Goal: Feedback & Contribution: Submit feedback/report problem

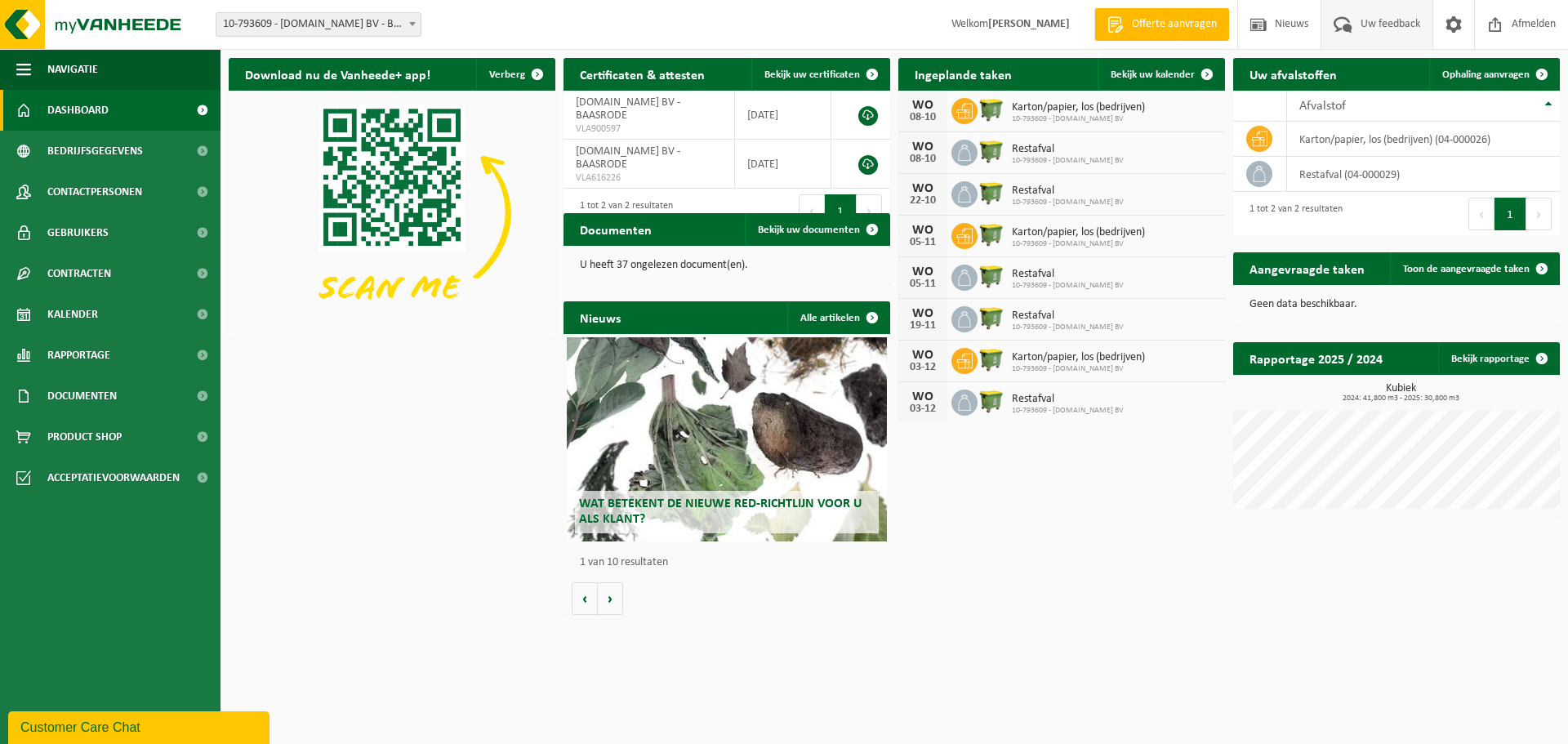
click at [1384, 21] on span "Uw feedback" at bounding box center [1390, 24] width 68 height 48
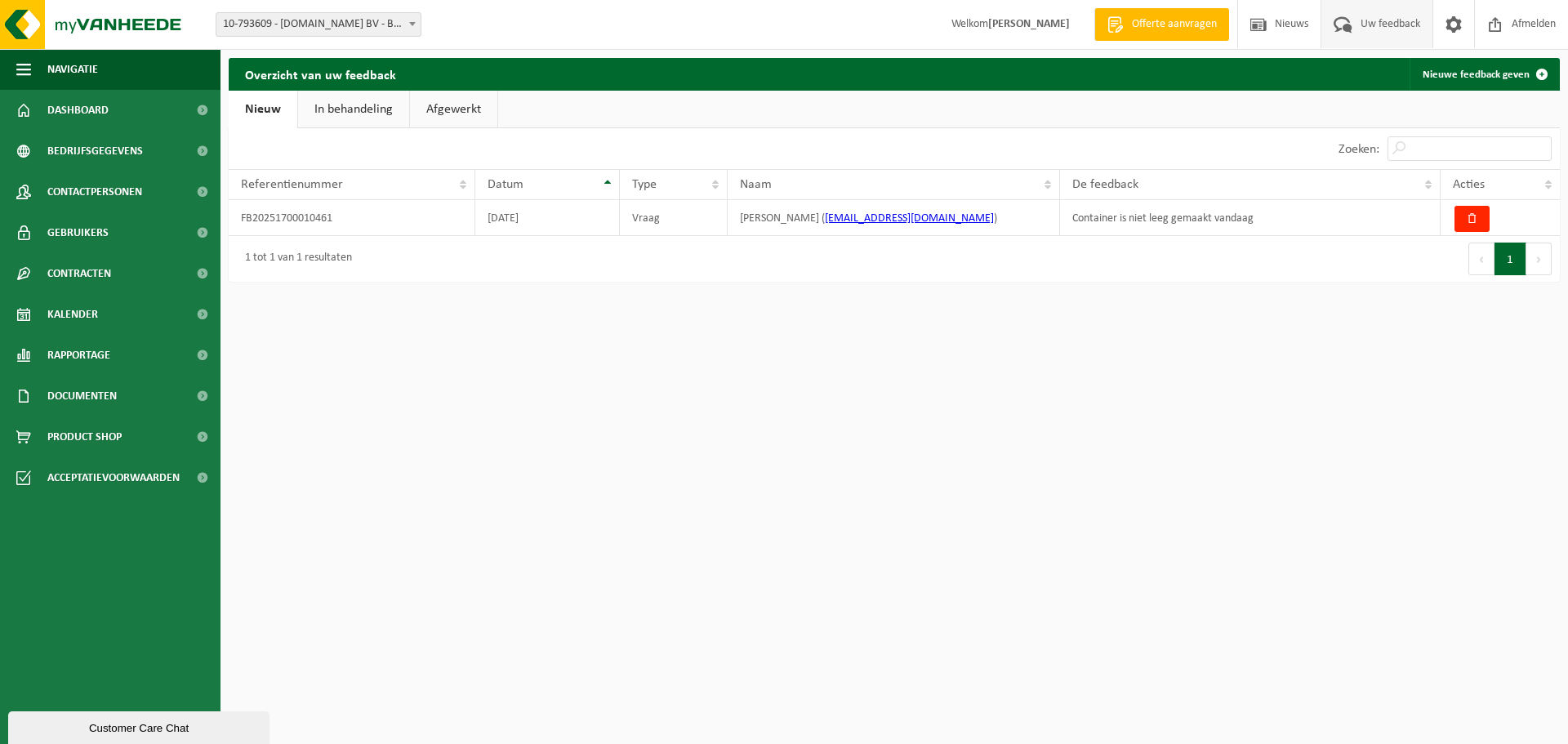
click at [344, 105] on link "In behandeling" at bounding box center [353, 109] width 111 height 38
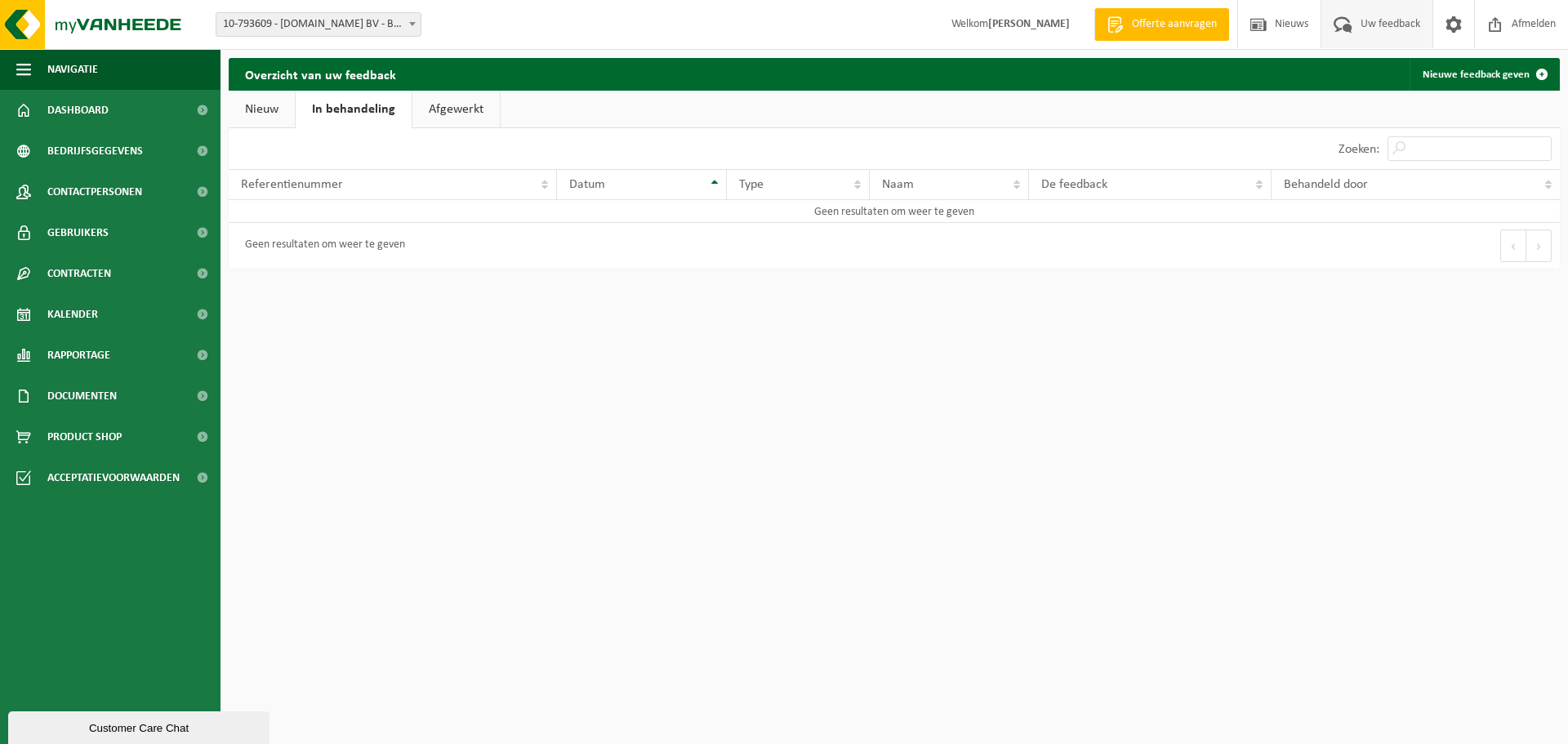
click at [452, 110] on link "Afgewerkt" at bounding box center [456, 109] width 87 height 38
click at [276, 99] on link "Nieuw" at bounding box center [262, 109] width 66 height 38
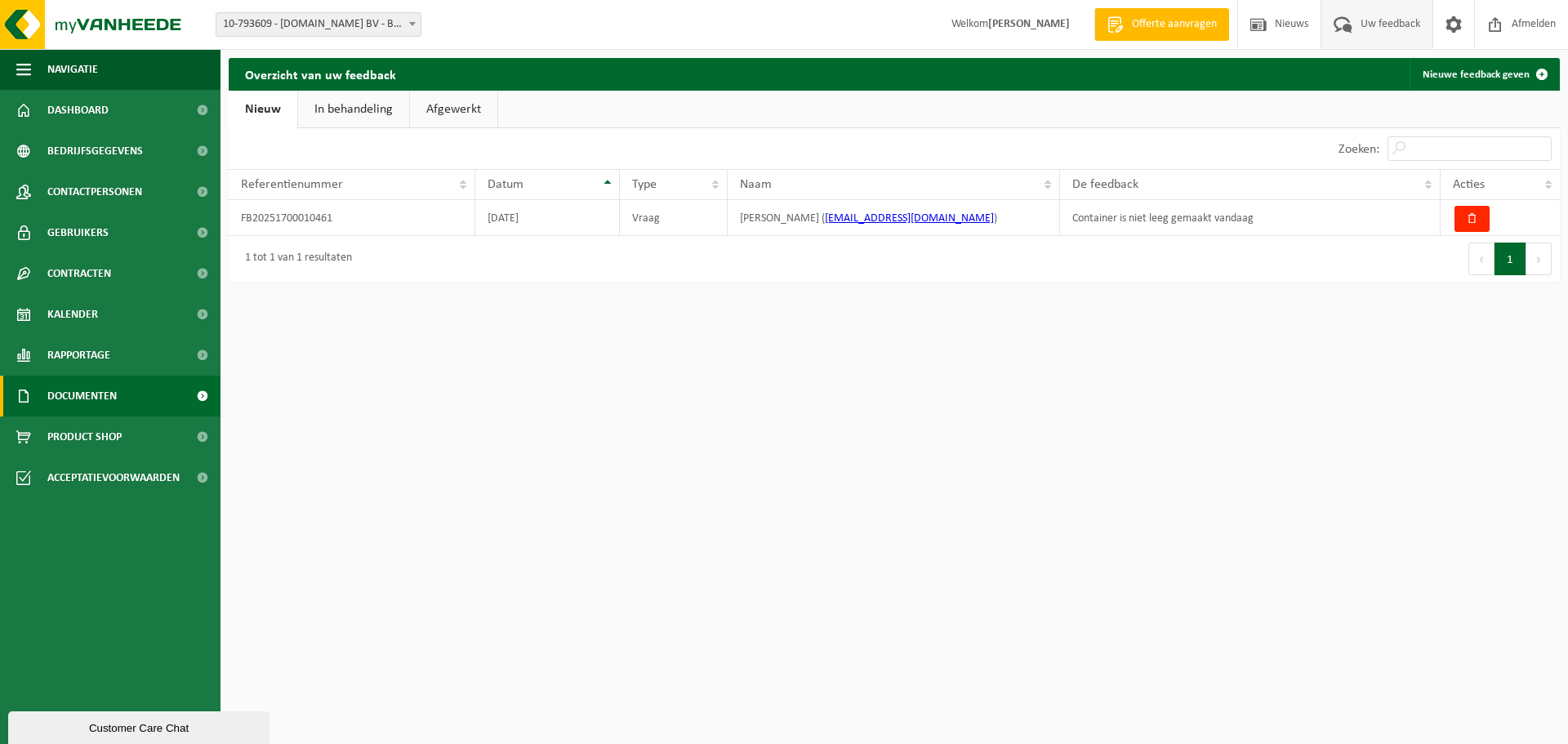
click at [96, 385] on span "Documenten" at bounding box center [82, 396] width 70 height 41
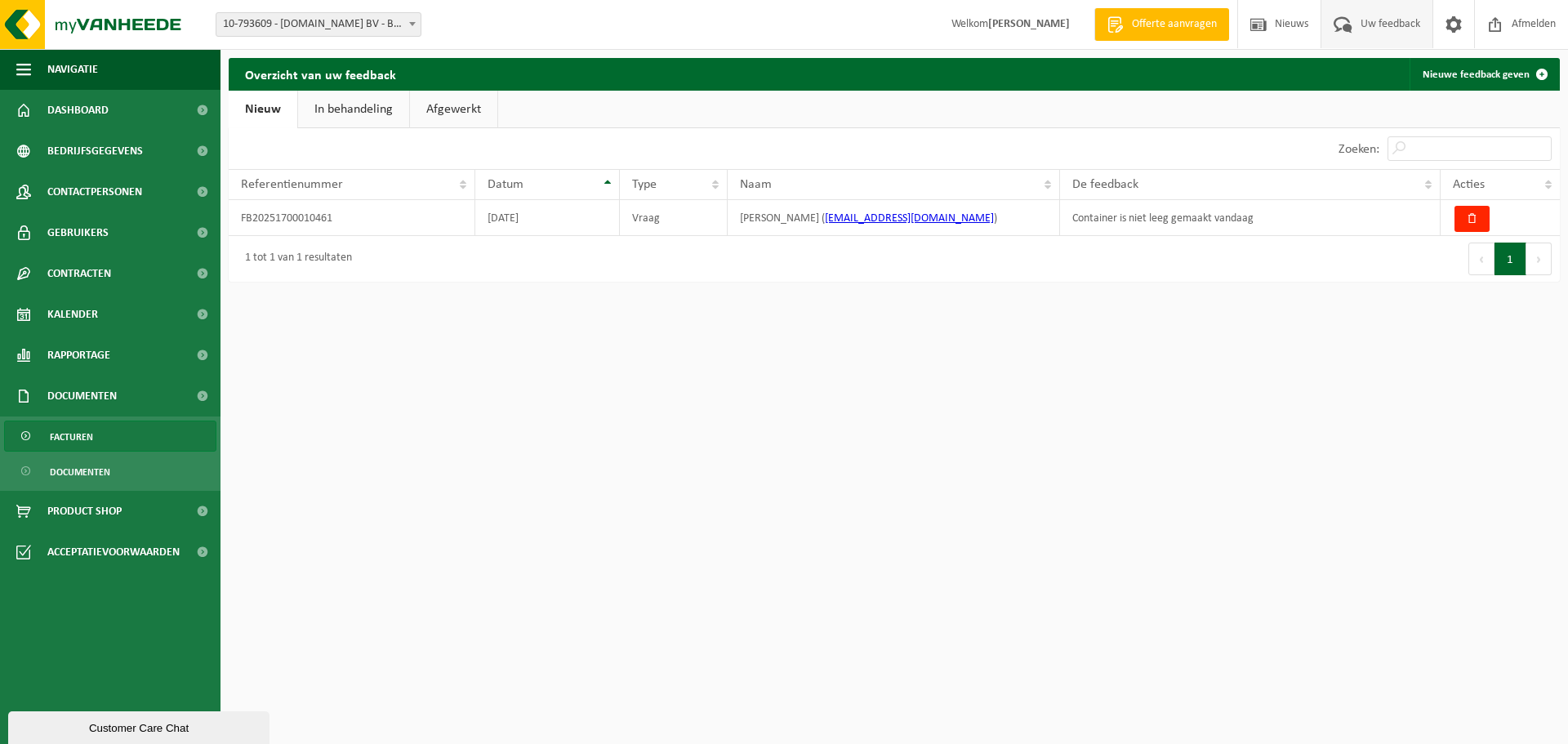
click at [92, 440] on span "Facturen" at bounding box center [72, 437] width 44 height 31
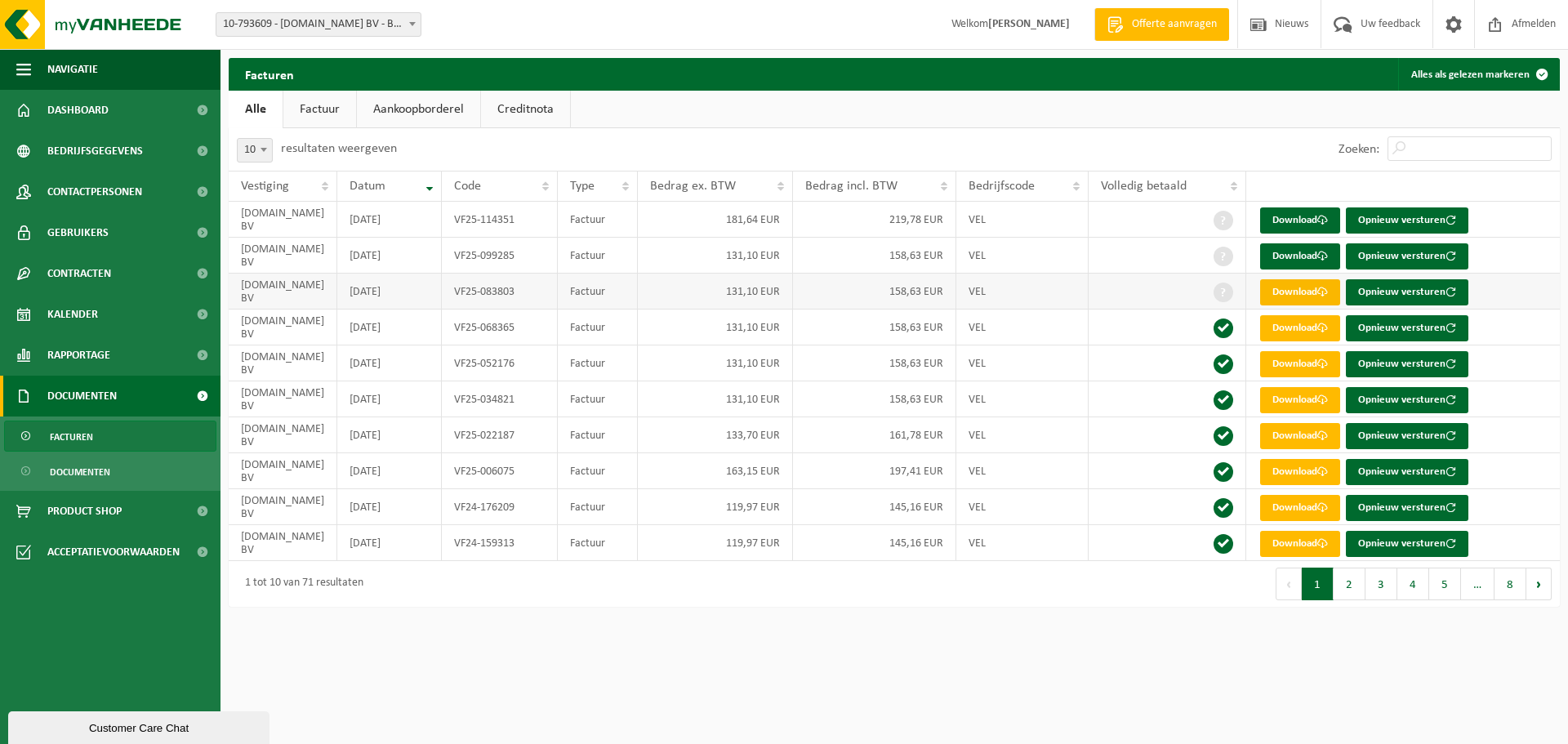
click at [1292, 289] on link "Download" at bounding box center [1300, 292] width 80 height 26
click at [902, 254] on td "158,63 EUR" at bounding box center [874, 255] width 163 height 36
click at [1296, 253] on link "Download" at bounding box center [1300, 256] width 80 height 26
click at [1298, 218] on link "Download" at bounding box center [1300, 221] width 80 height 26
click at [1374, 18] on span "Uw feedback" at bounding box center [1390, 24] width 68 height 48
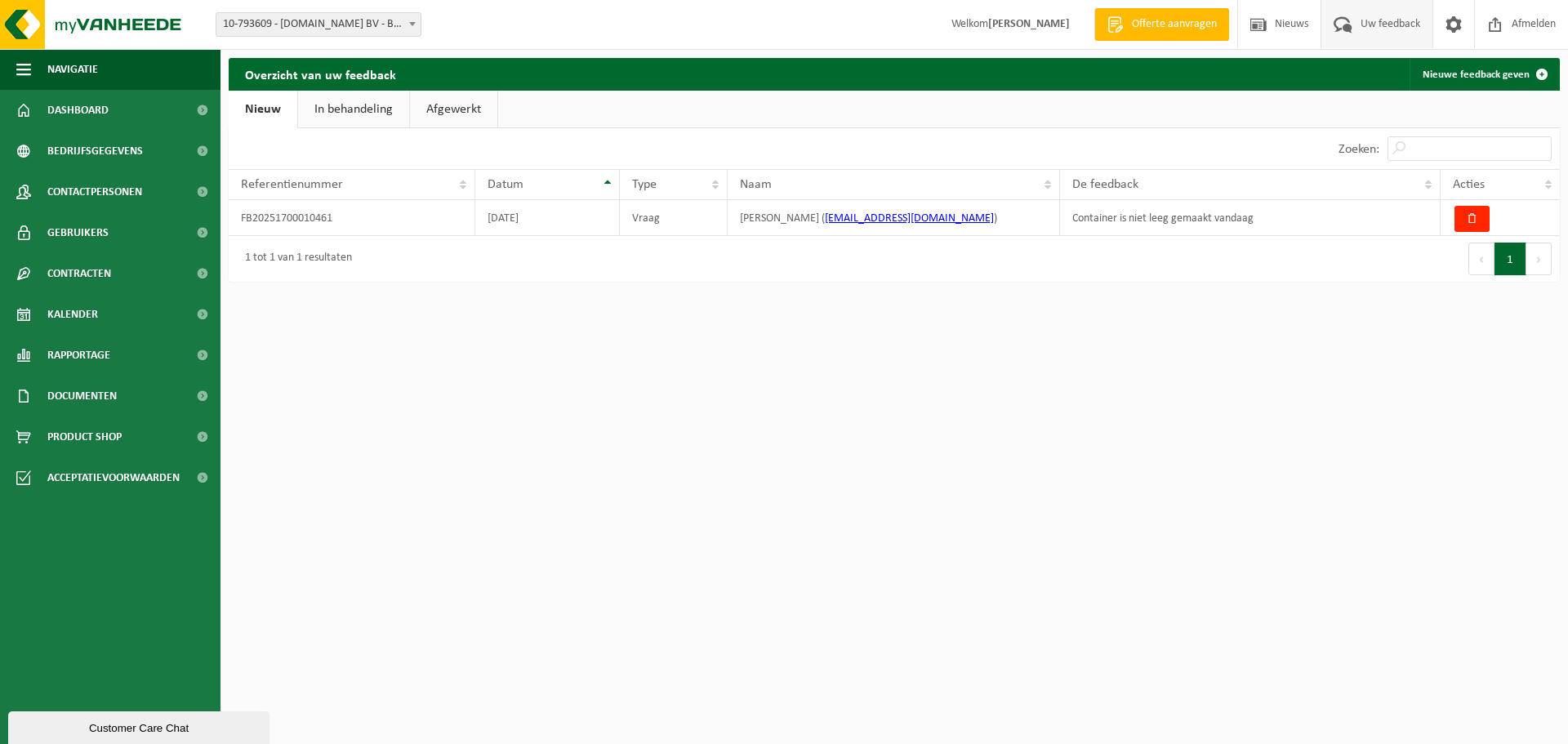
click at [456, 102] on link "Afgewerkt" at bounding box center [453, 109] width 87 height 38
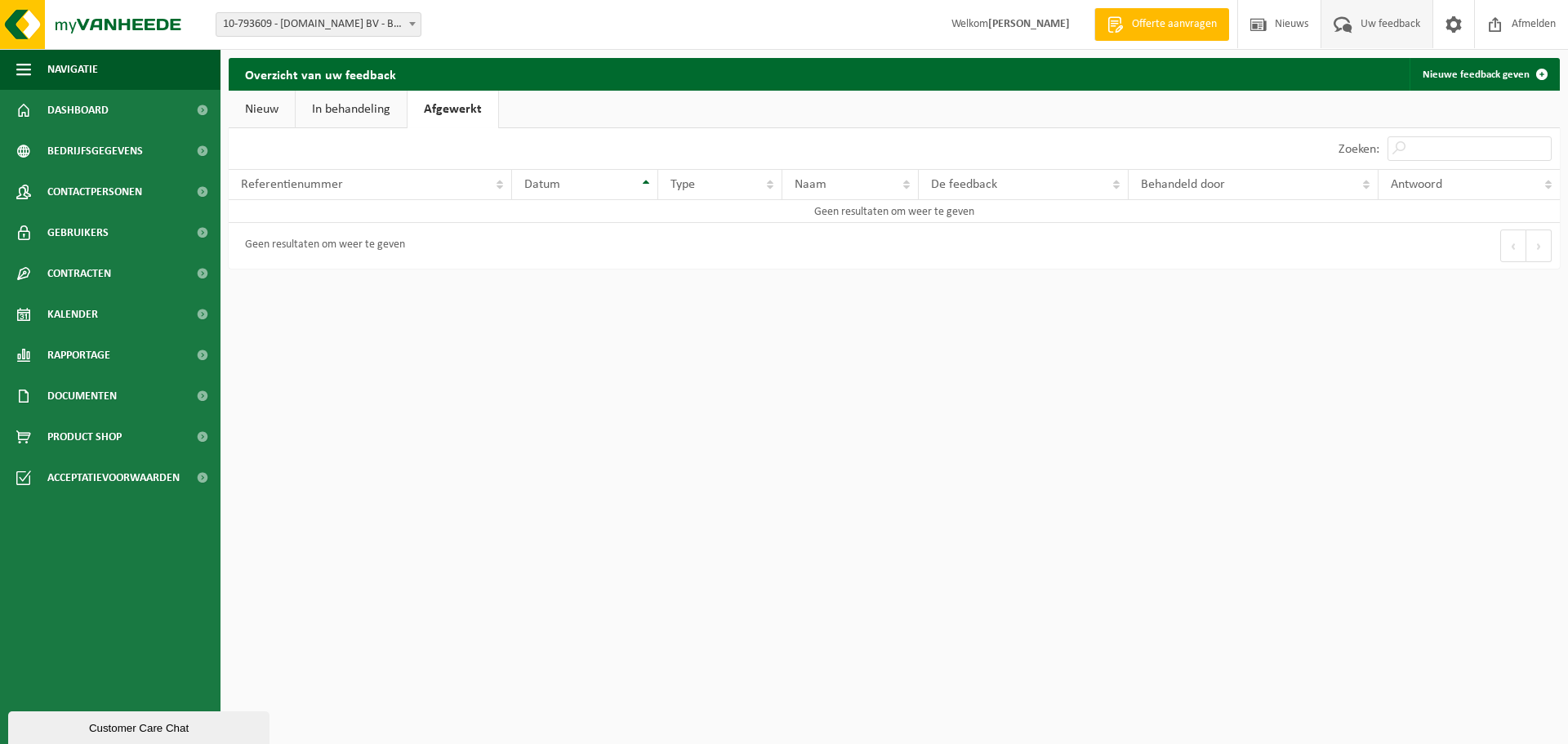
click at [449, 101] on link "Afgewerkt" at bounding box center [453, 109] width 91 height 38
click at [86, 397] on span "Documenten" at bounding box center [82, 396] width 70 height 41
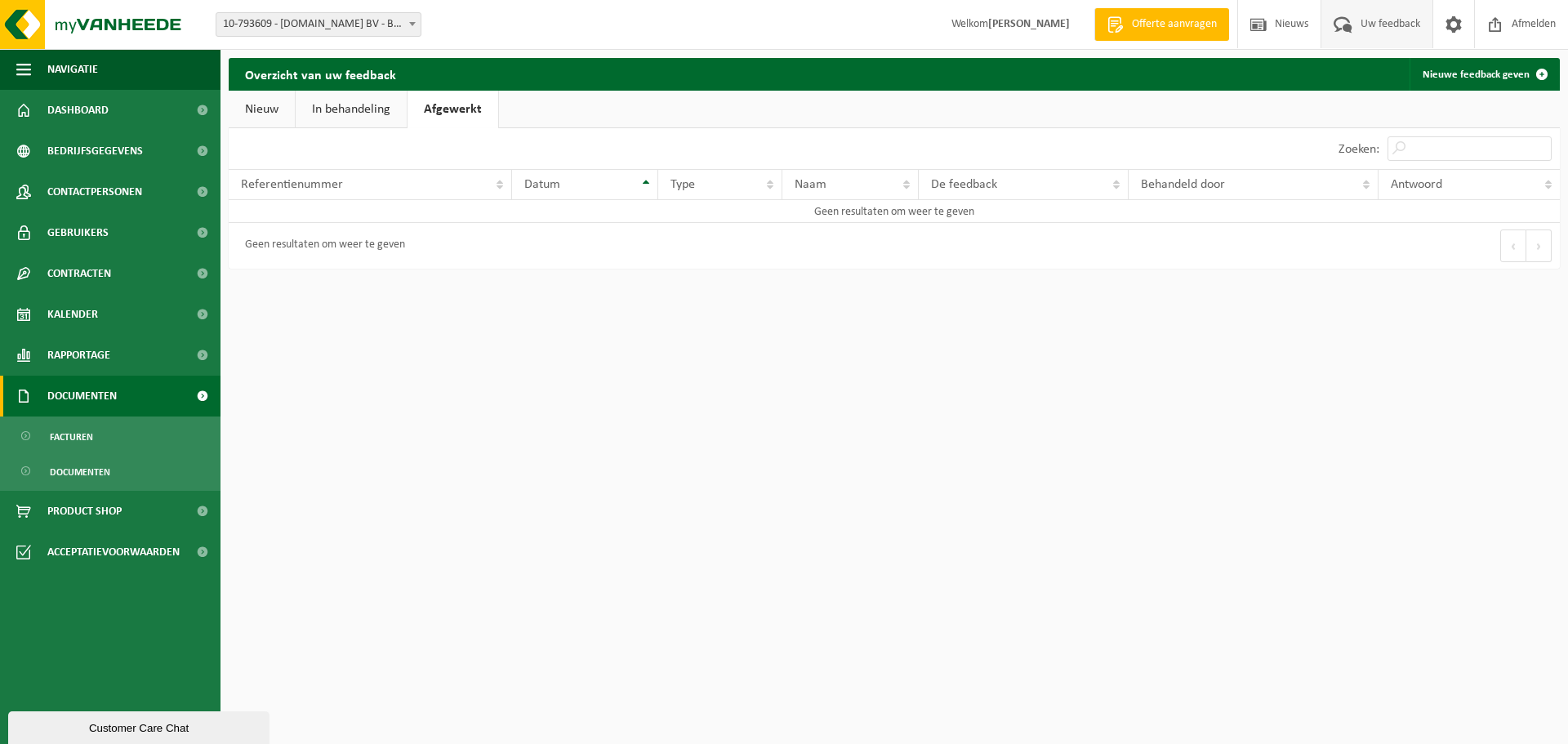
click at [97, 389] on span "Documenten" at bounding box center [82, 396] width 70 height 41
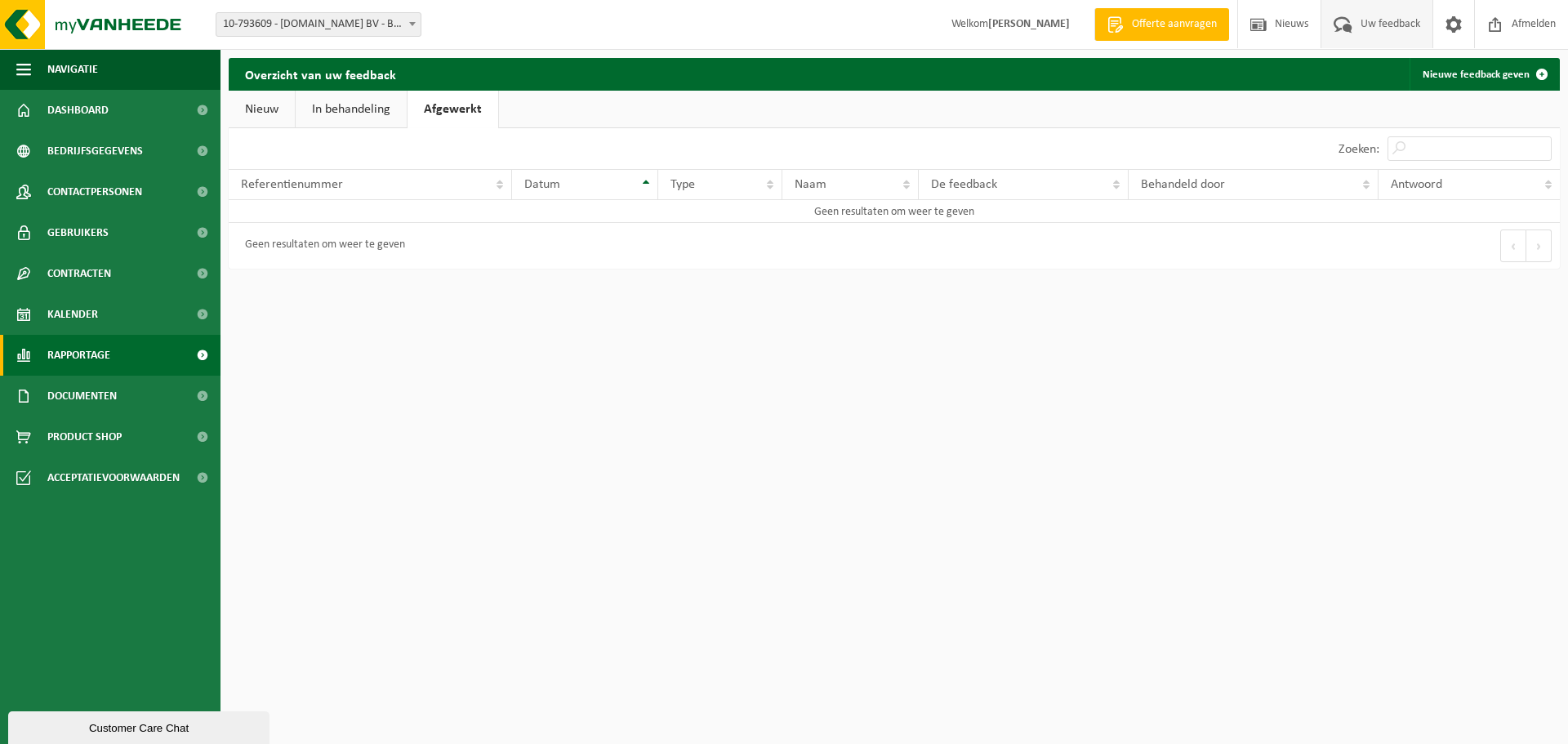
click at [95, 358] on span "Rapportage" at bounding box center [78, 355] width 63 height 41
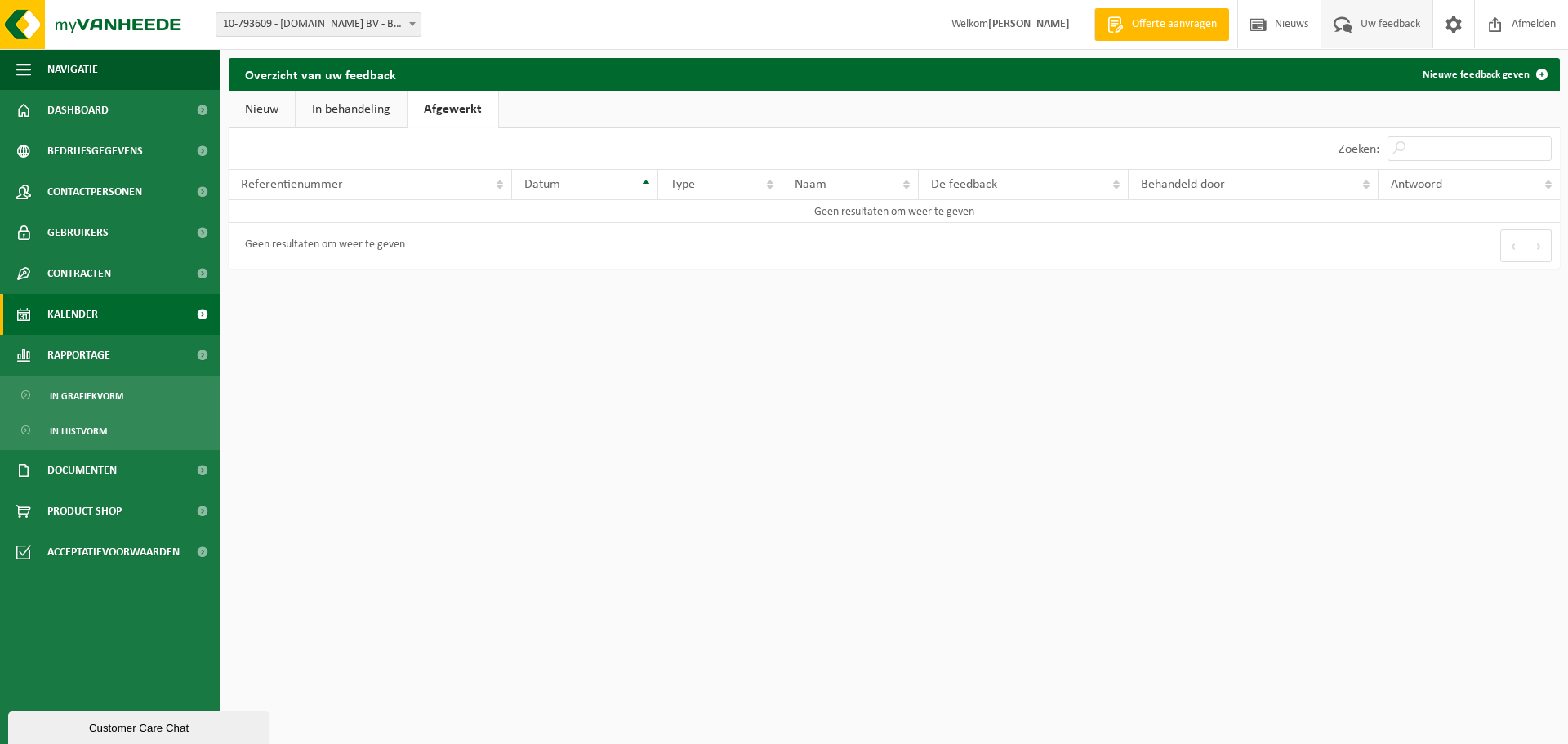
click at [88, 314] on span "Kalender" at bounding box center [72, 314] width 51 height 41
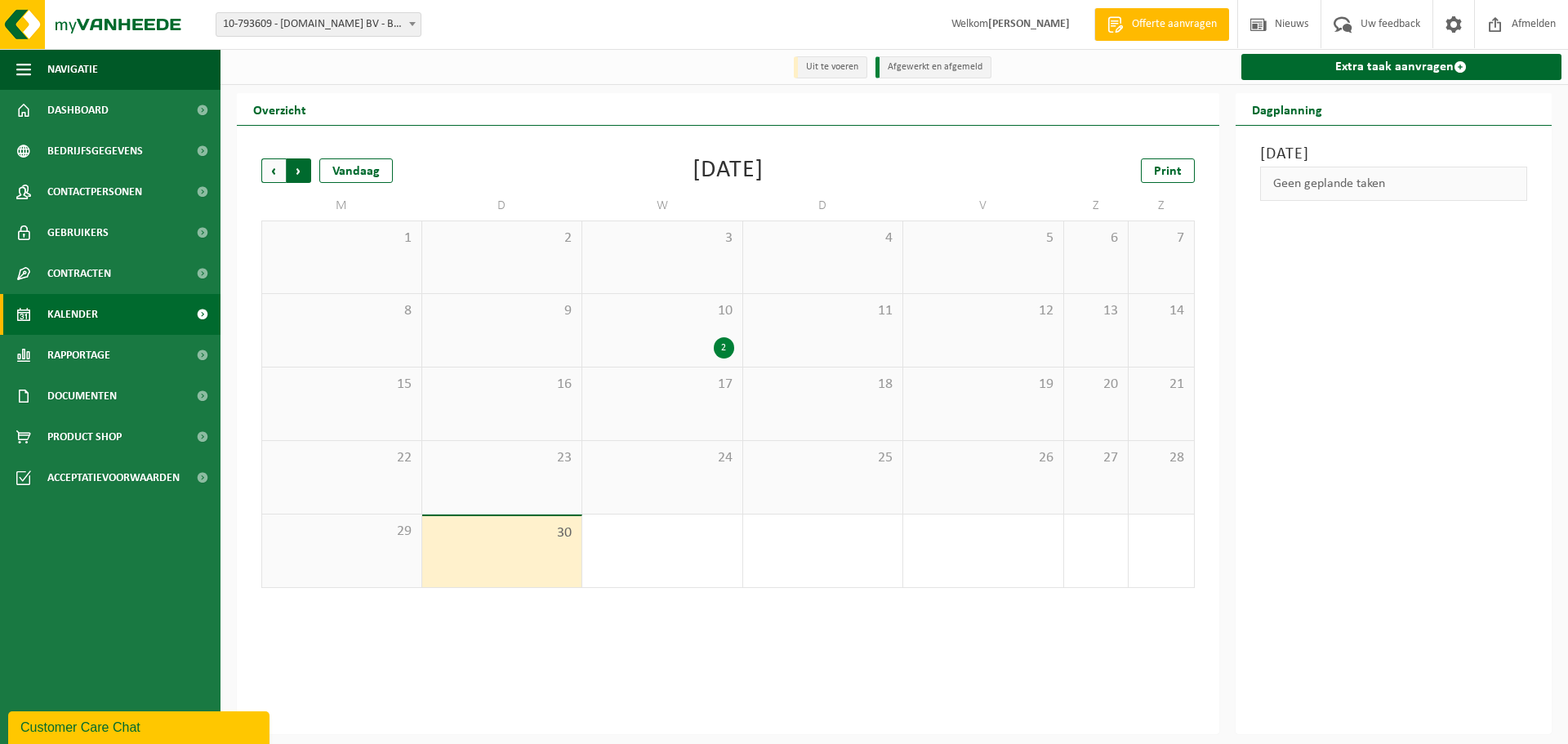
click at [275, 170] on span "Vorige" at bounding box center [274, 171] width 24 height 24
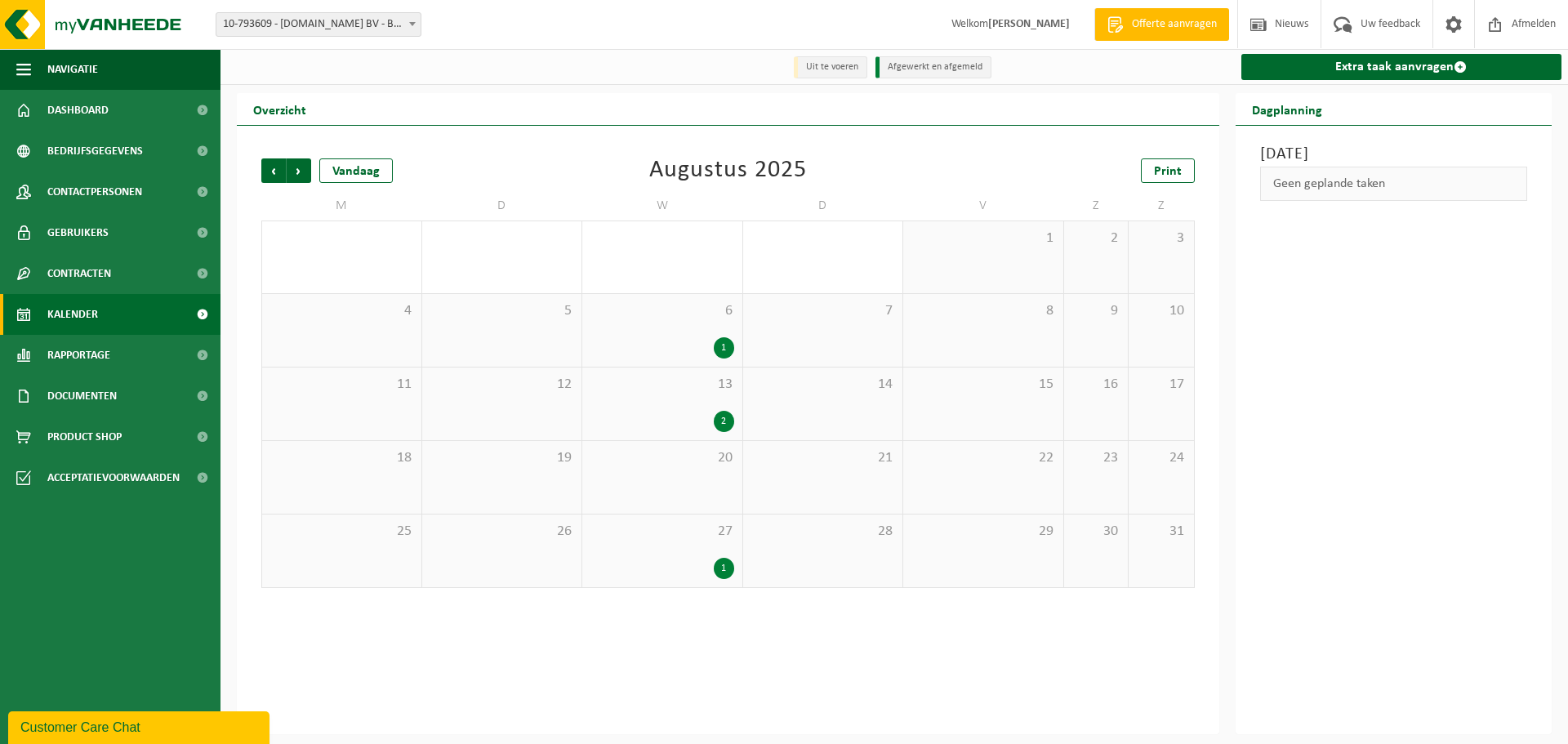
click at [275, 170] on span "Vorige" at bounding box center [274, 171] width 24 height 24
click at [299, 168] on span "Volgende" at bounding box center [299, 171] width 24 height 24
click at [92, 271] on span "Contracten" at bounding box center [78, 273] width 64 height 41
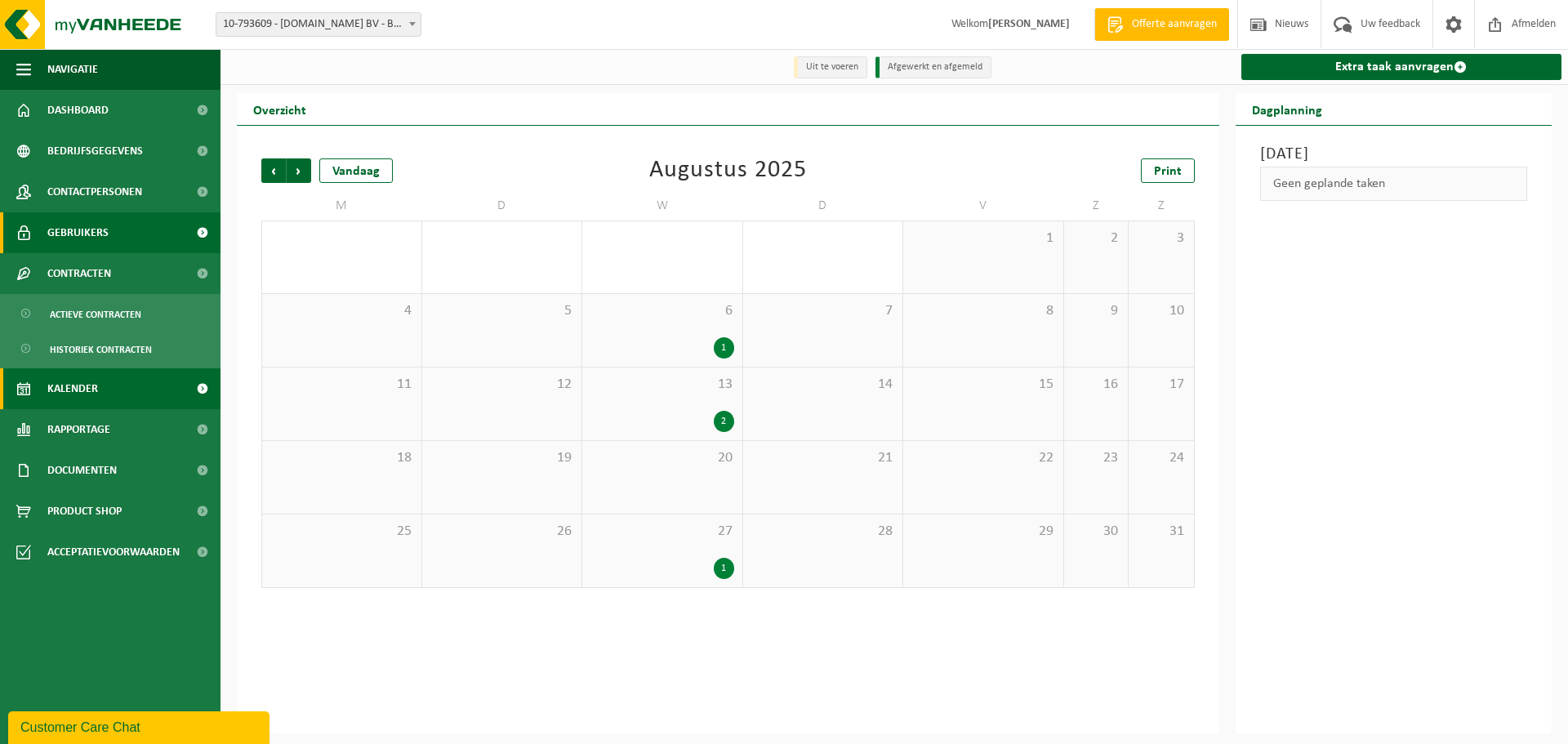
click at [102, 223] on span "Gebruikers" at bounding box center [78, 232] width 61 height 41
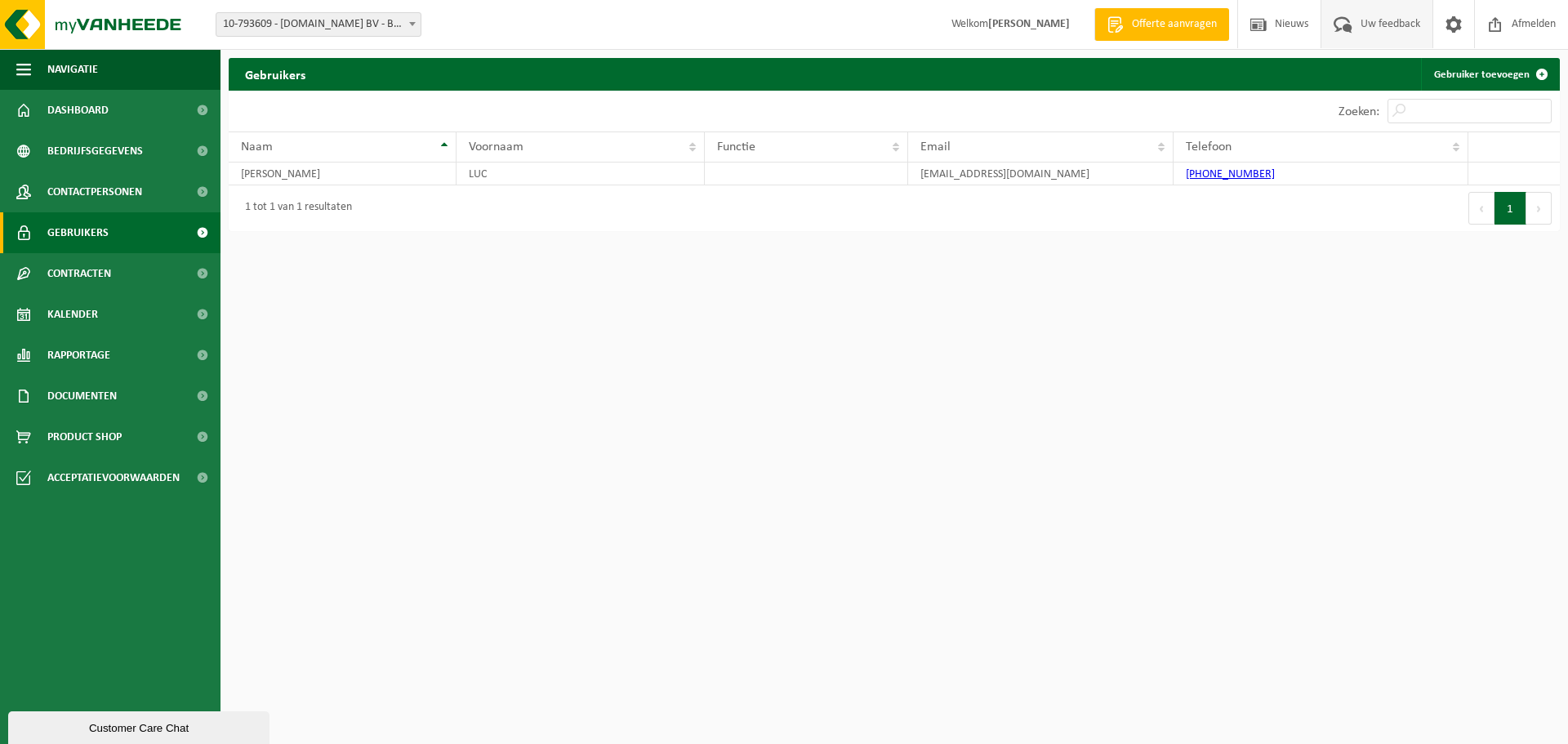
click at [1369, 27] on span "Uw feedback" at bounding box center [1390, 24] width 68 height 48
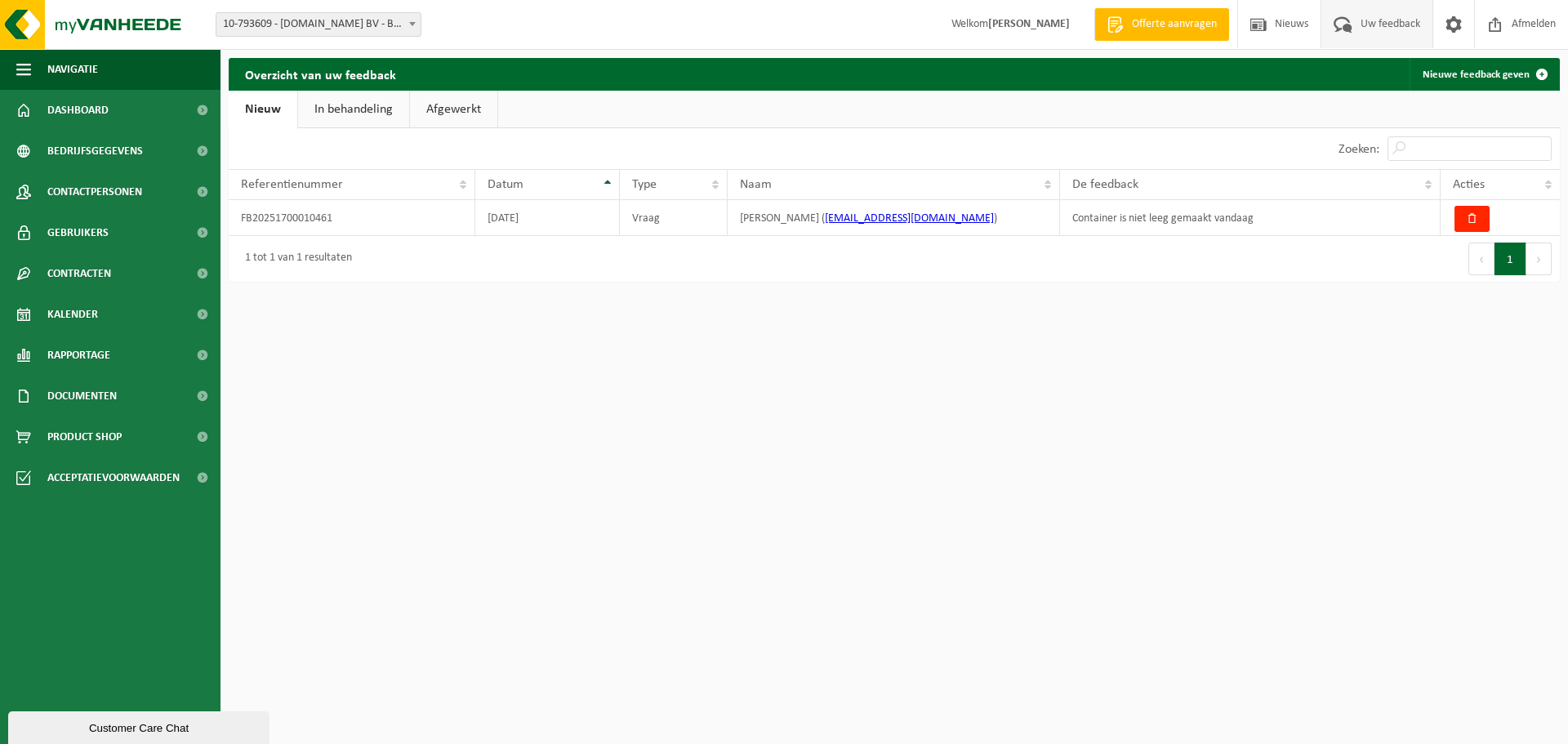
click at [271, 109] on link "Nieuw" at bounding box center [262, 109] width 69 height 38
click at [1471, 76] on link "Nieuwe feedback geven" at bounding box center [1483, 73] width 148 height 32
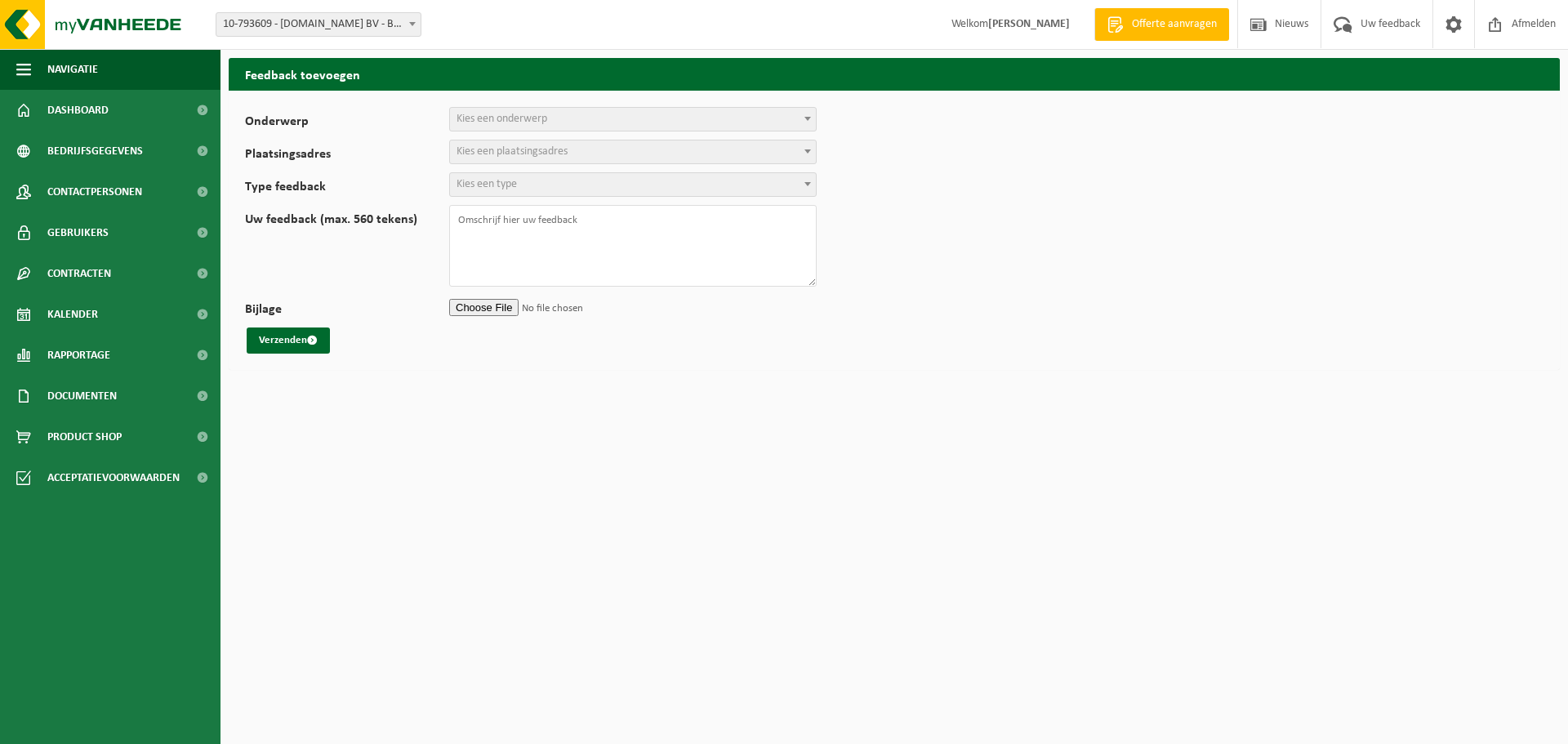
select select
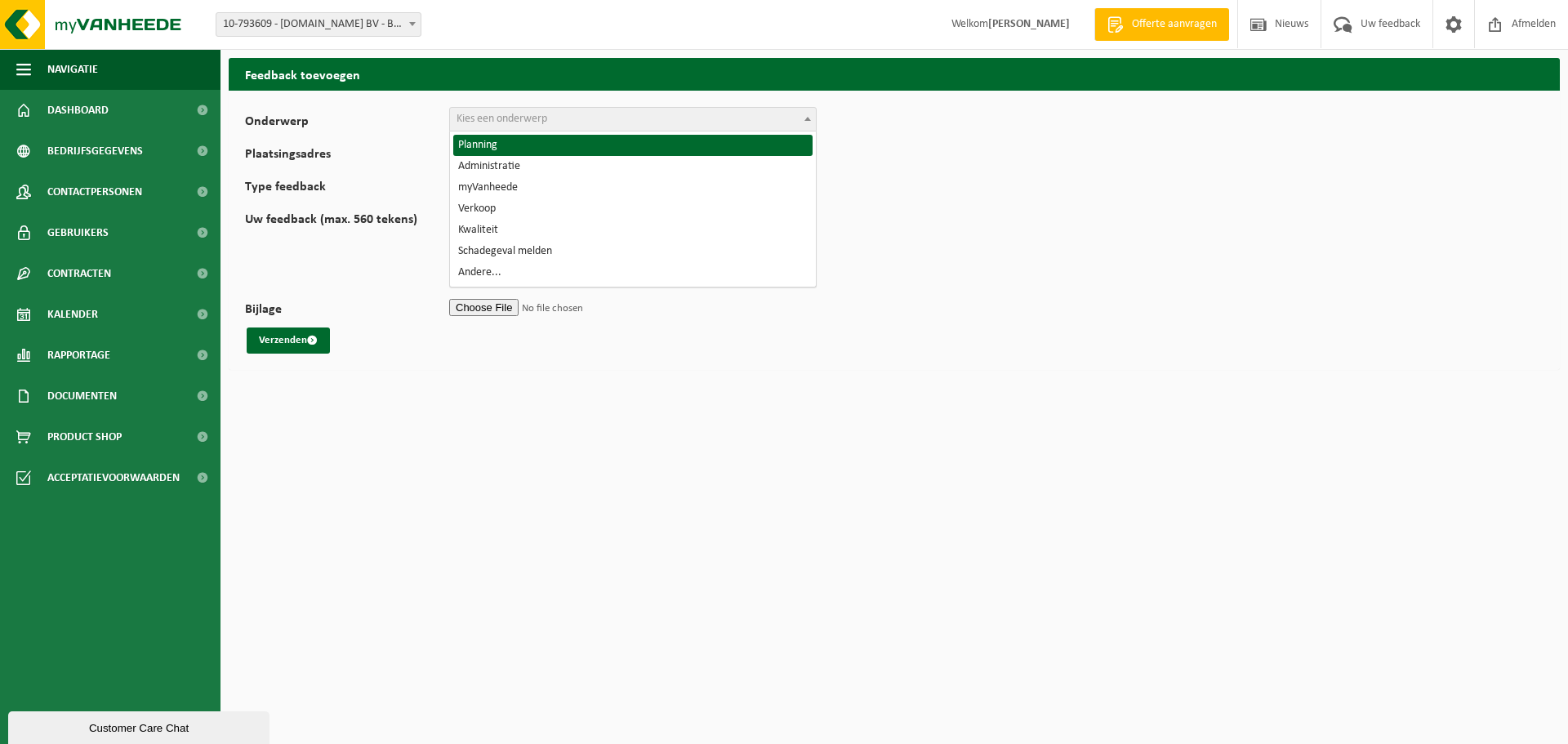
click at [467, 117] on span "Kies een onderwerp" at bounding box center [501, 119] width 91 height 12
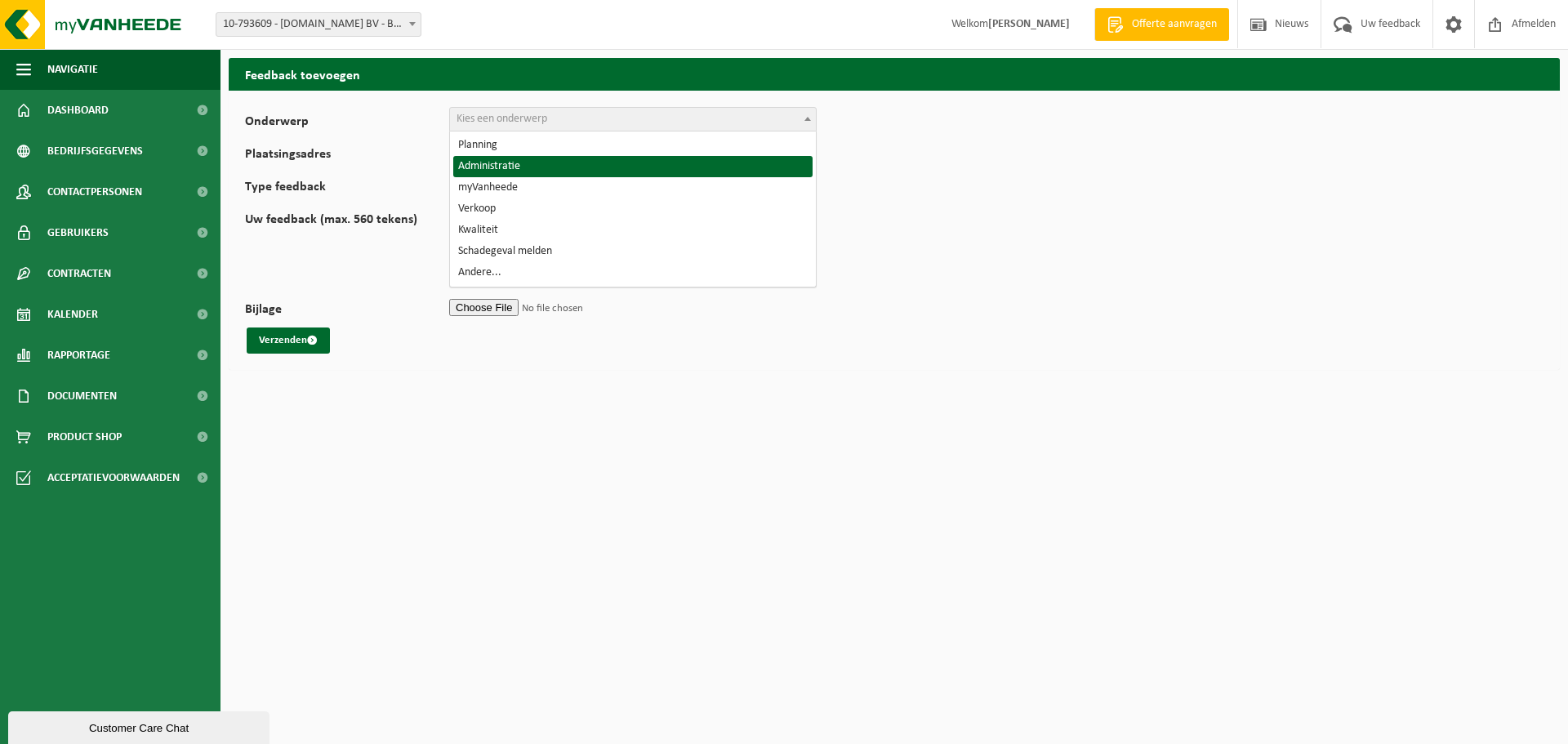
select select "7"
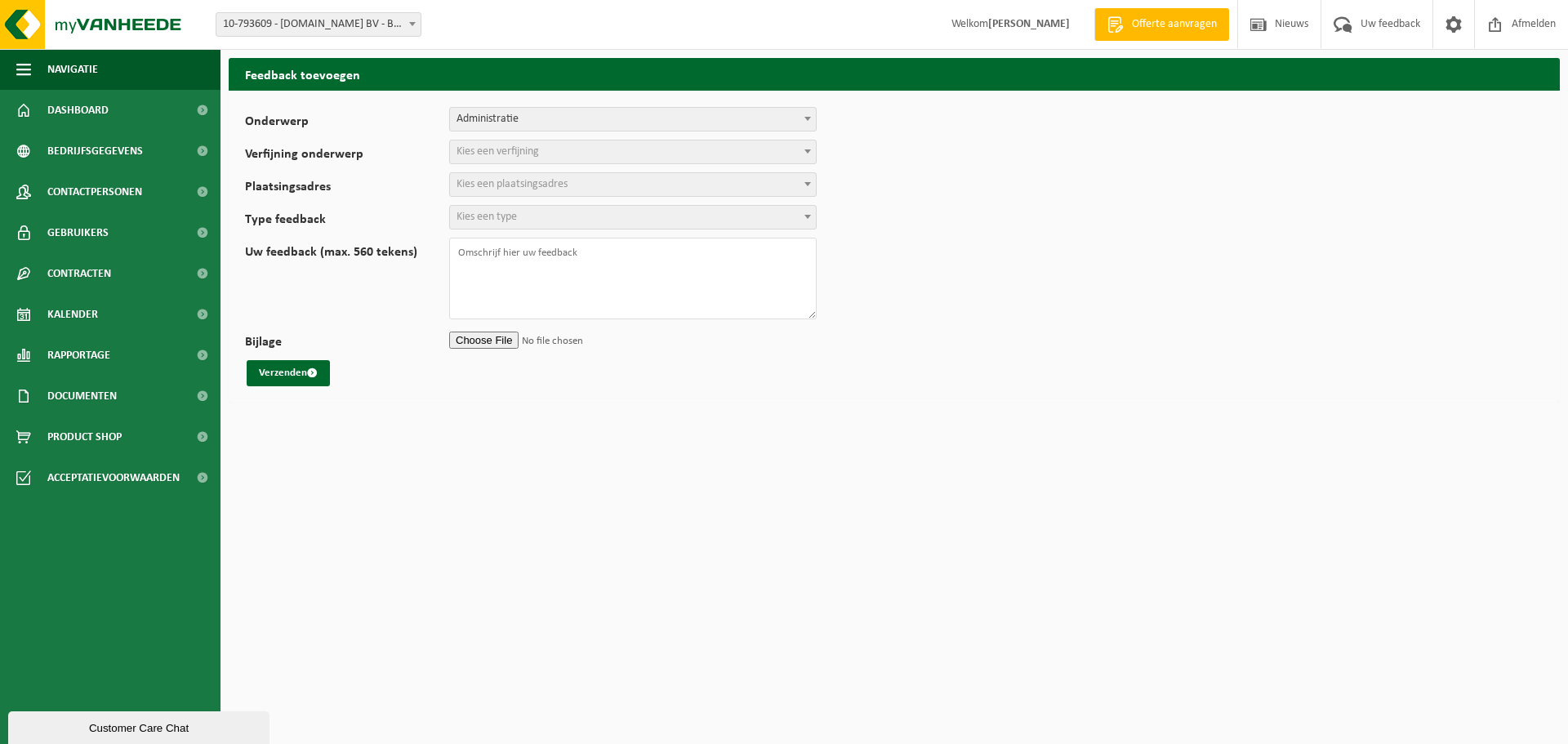
click at [472, 151] on span "Kies een verfijning" at bounding box center [497, 152] width 83 height 12
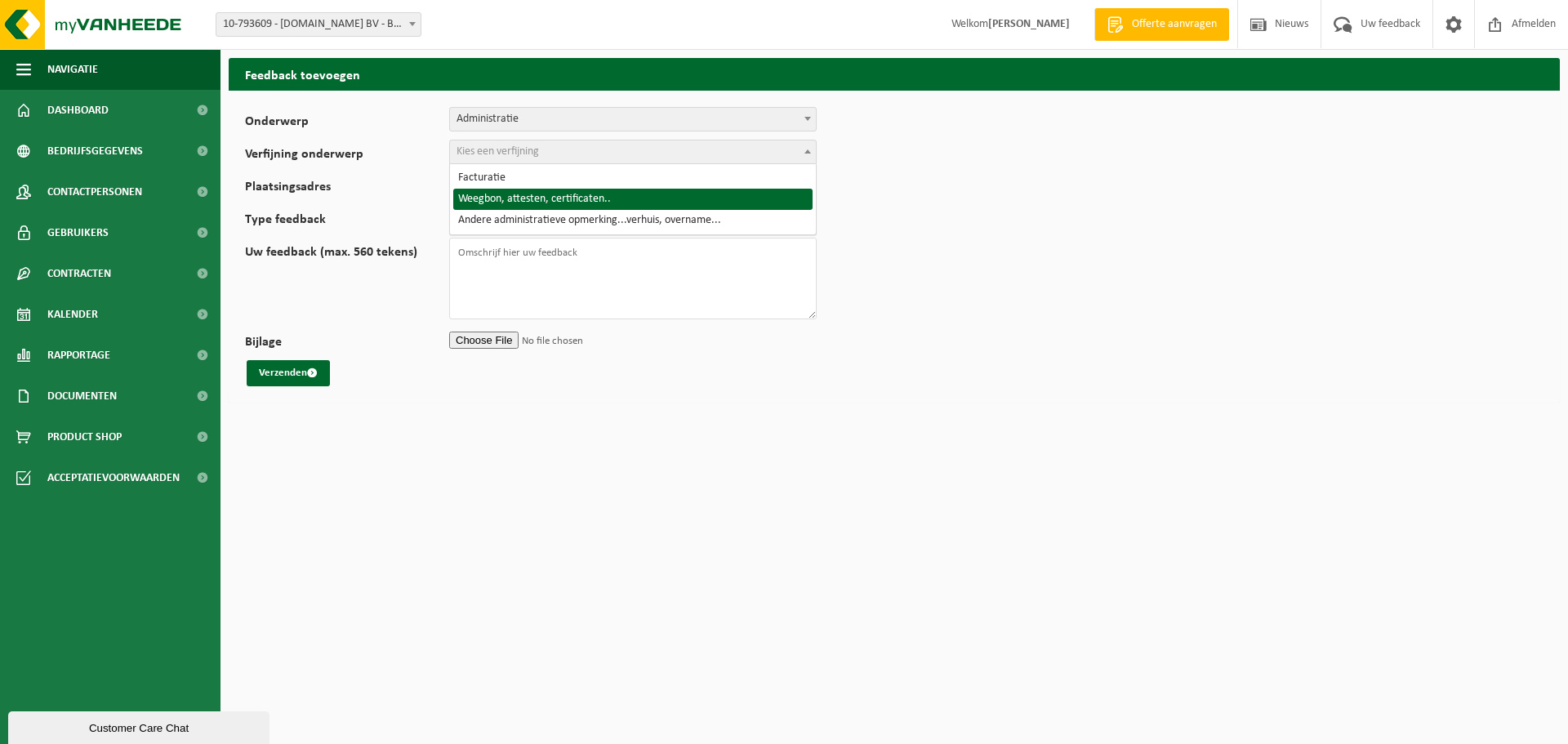
select select "9"
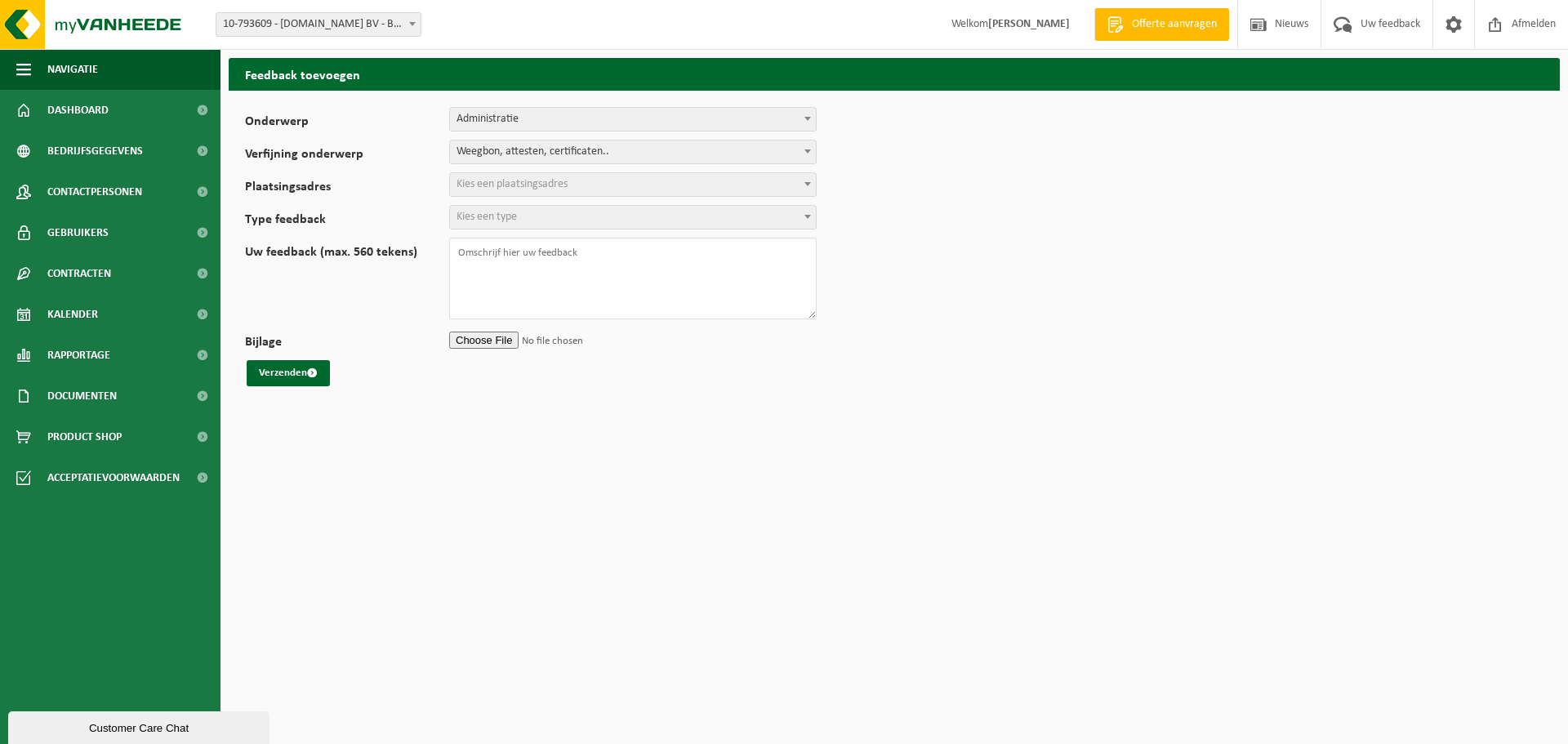
click at [462, 181] on span "Kies een plaatsingsadres" at bounding box center [511, 184] width 111 height 12
select select "38924"
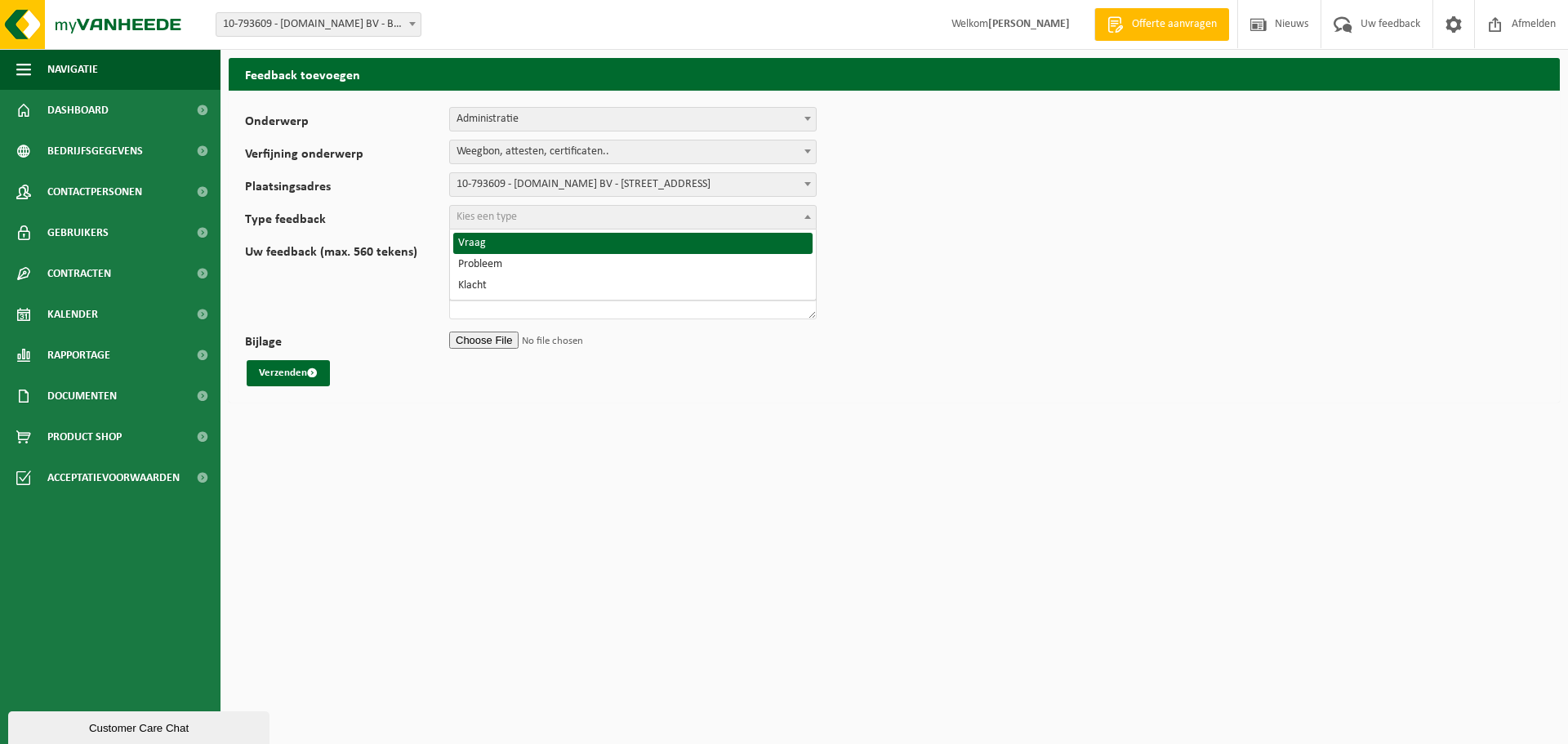
click at [480, 216] on span "Kies een type" at bounding box center [486, 217] width 60 height 12
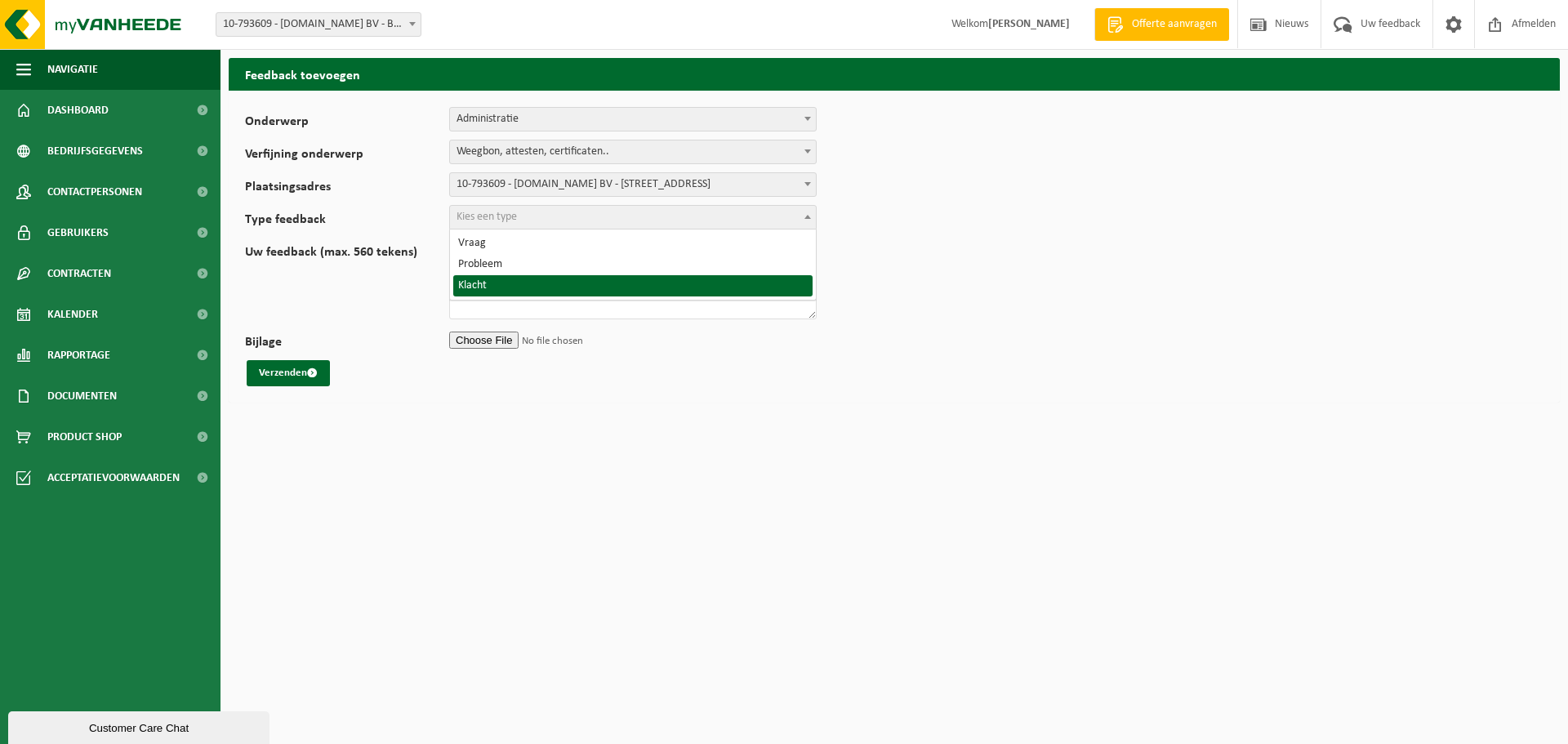
select select "COM"
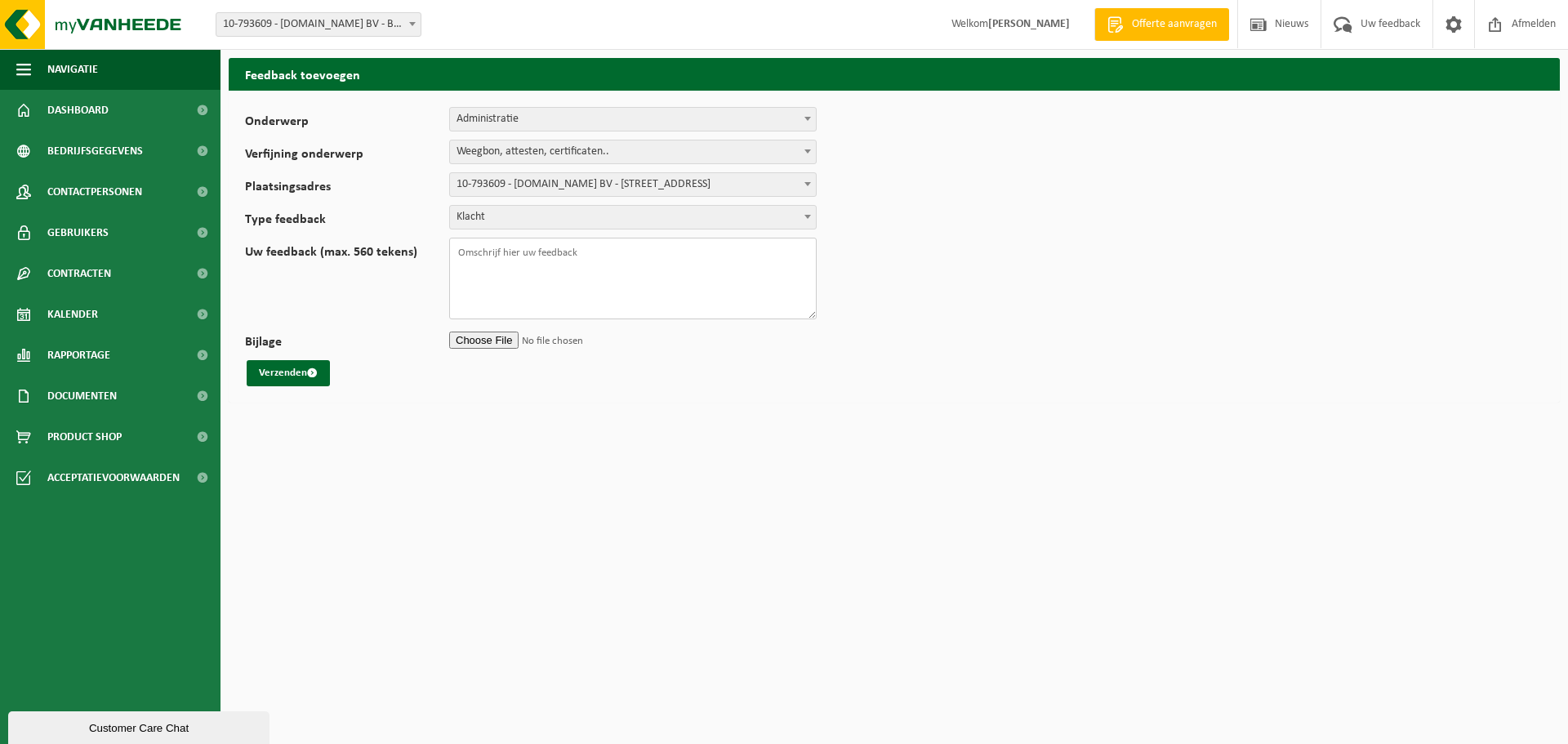
click at [456, 251] on textarea "Uw feedback (max. 560 tekens)" at bounding box center [632, 278] width 367 height 82
click at [465, 252] on textarea "Uw feedback (max. 560 tekens)" at bounding box center [632, 278] width 367 height 82
paste textarea "[DATE] T250001504534"
type textarea "[DATE] T250001504534 is overgewicht ? Dit overgewicht is echter onmogelijk en d…"
click at [276, 372] on button "Verzenden" at bounding box center [289, 373] width 84 height 26
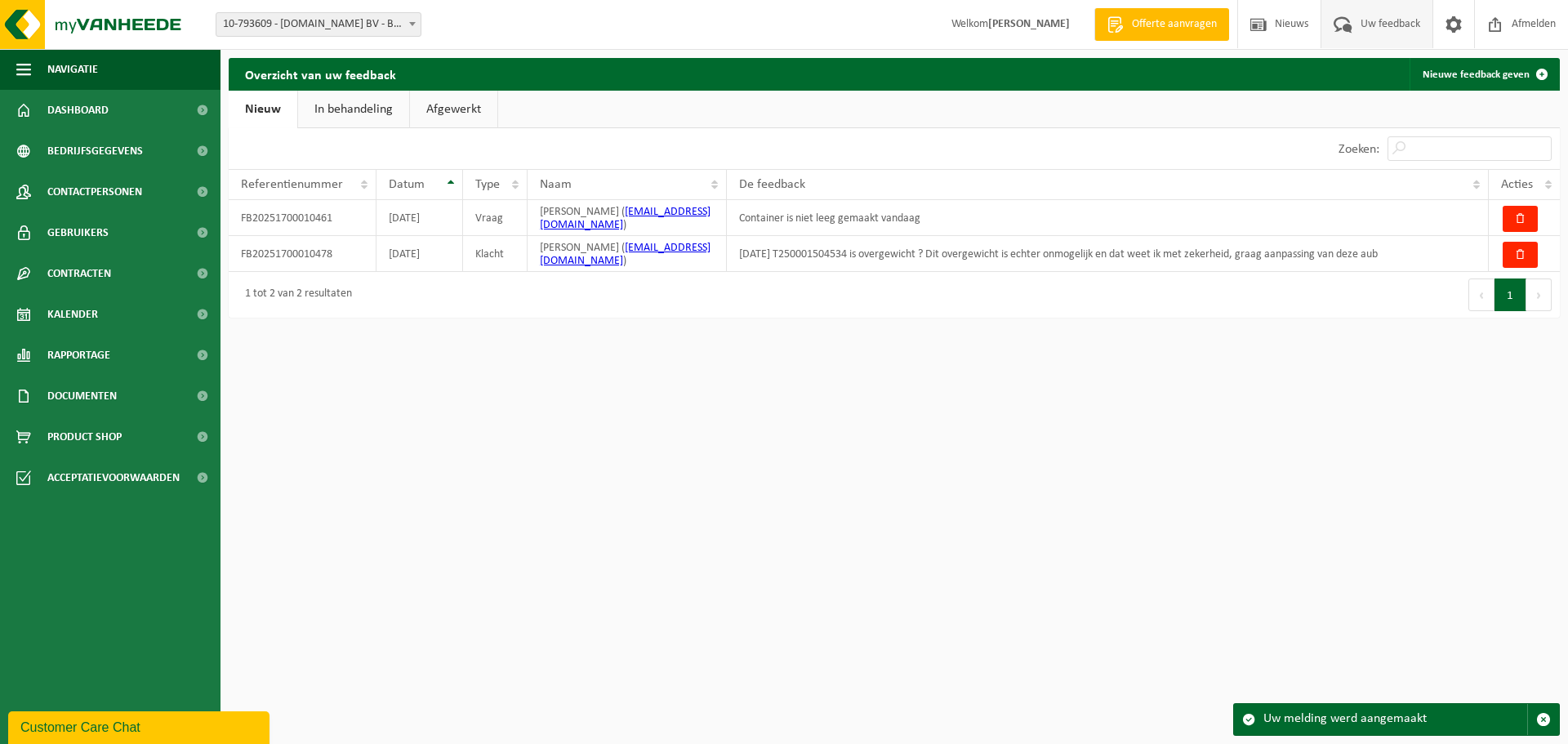
click at [1274, 610] on html "Vestiging: 10-793609 - L.E.CARS BV - BAASRODE 10-793609 - L.E.CARS BV - BAASROD…" at bounding box center [784, 372] width 1568 height 744
click at [575, 22] on div "Vestiging: 10-793609 - L.E.CARS BV - BAASRODE 10-793609 - L.E.CARS BV - BAASROD…" at bounding box center [784, 24] width 1568 height 50
